Goal: Find specific page/section: Find specific page/section

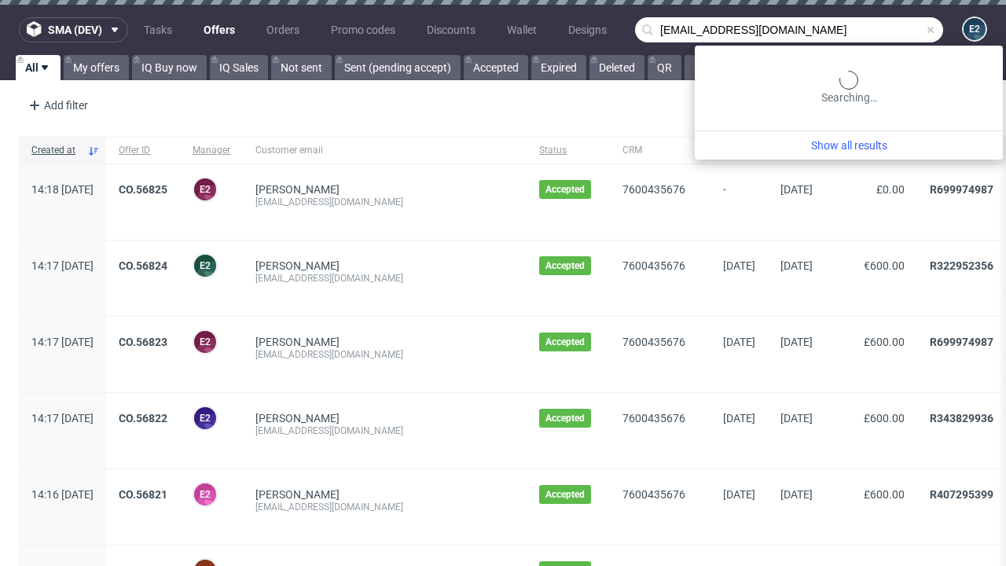
type input "[EMAIL_ADDRESS][DOMAIN_NAME]"
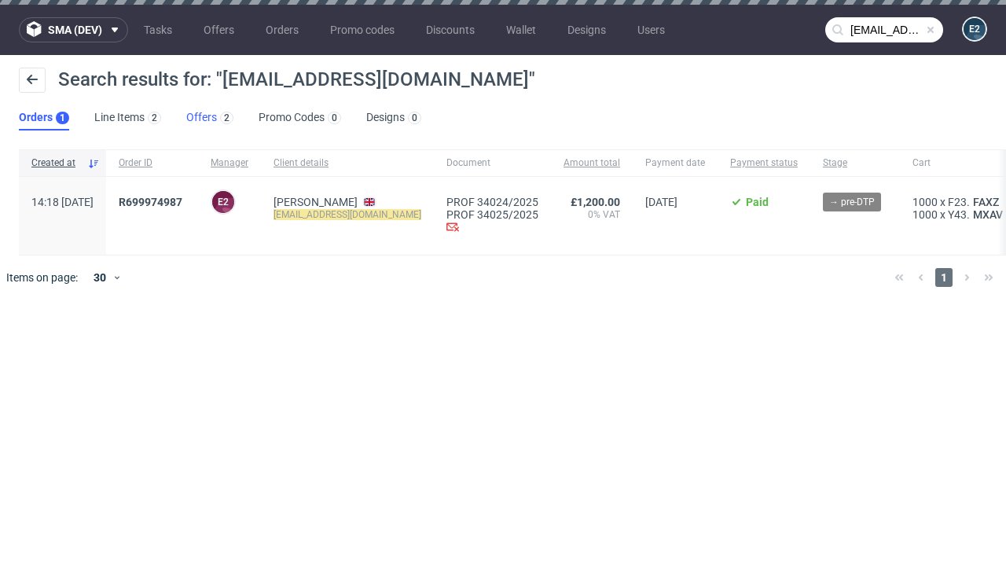
click at [210, 118] on link "Offers 2" at bounding box center [209, 117] width 47 height 25
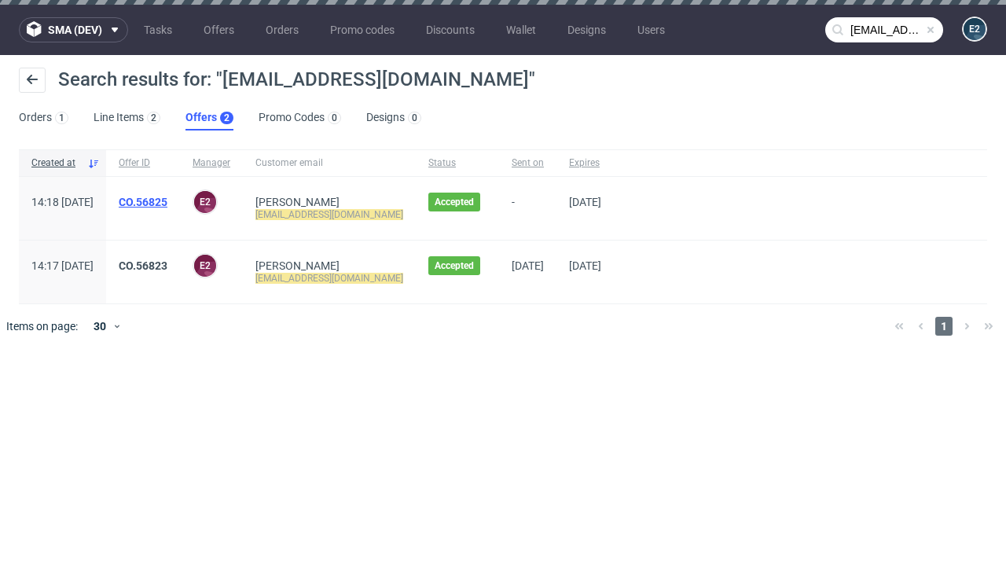
click at [167, 202] on link "CO.56825" at bounding box center [143, 202] width 49 height 13
